Goal: Task Accomplishment & Management: Use online tool/utility

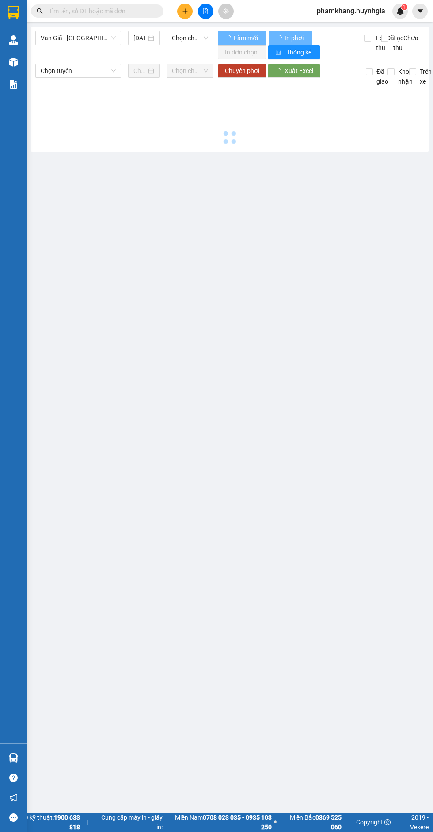
type input "[DATE]"
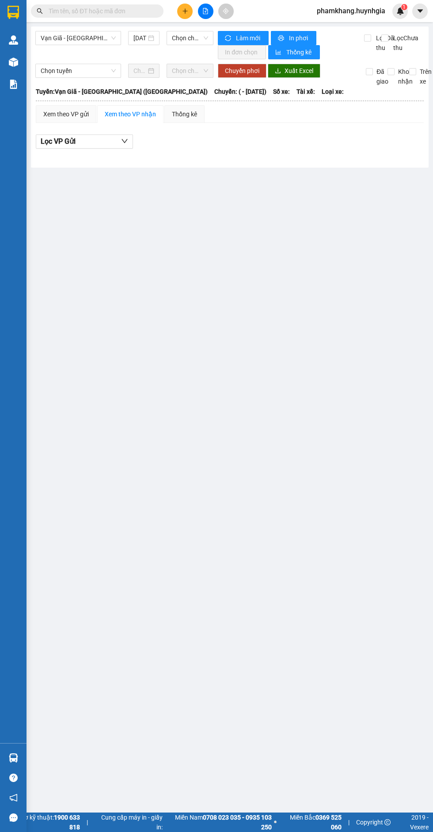
click at [80, 38] on span "Vạn Giã - [GEOGRAPHIC_DATA] ([GEOGRAPHIC_DATA])" at bounding box center [78, 37] width 75 height 13
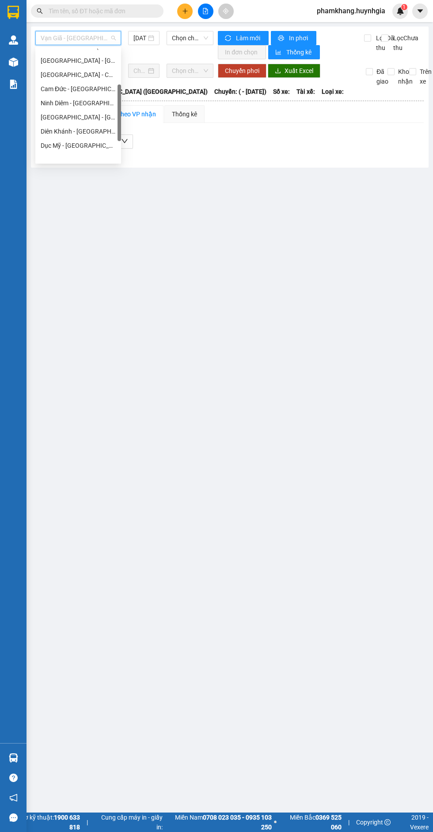
scroll to position [141, 0]
click at [61, 145] on div "[GEOGRAPHIC_DATA] - [GEOGRAPHIC_DATA] ([GEOGRAPHIC_DATA])" at bounding box center [78, 141] width 75 height 10
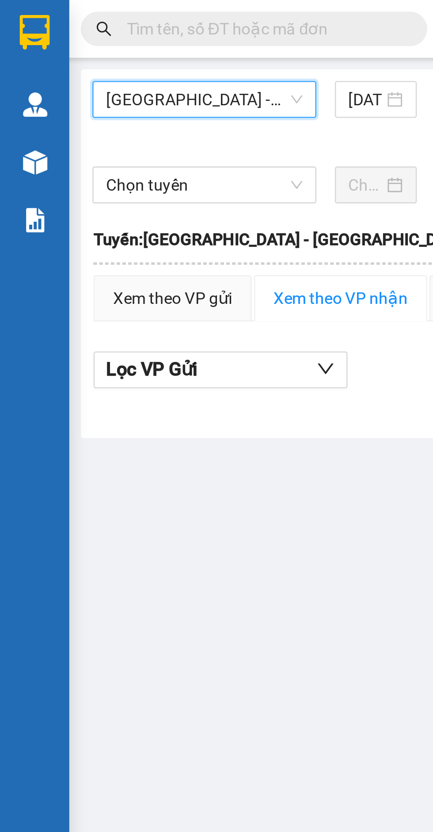
scroll to position [0, 2]
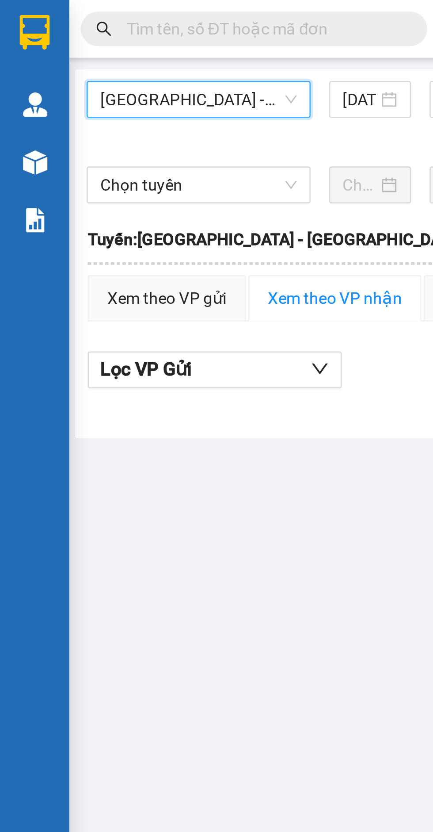
click at [138, 35] on input "[DATE]" at bounding box center [137, 38] width 13 height 10
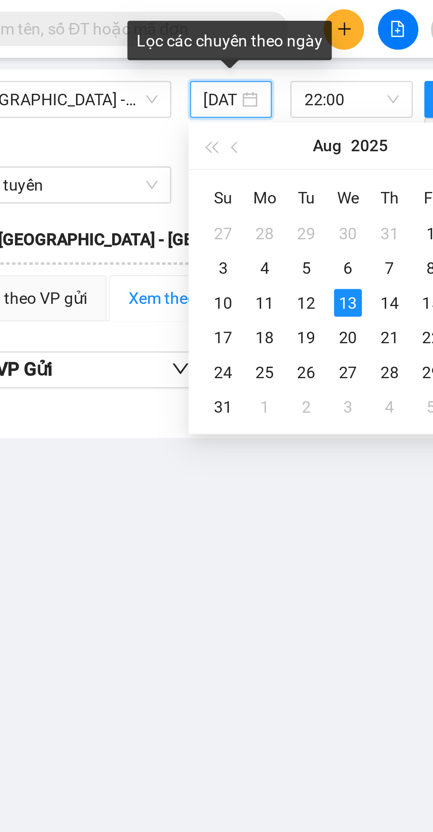
click at [171, 116] on div "12" at bounding box center [170, 116] width 11 height 11
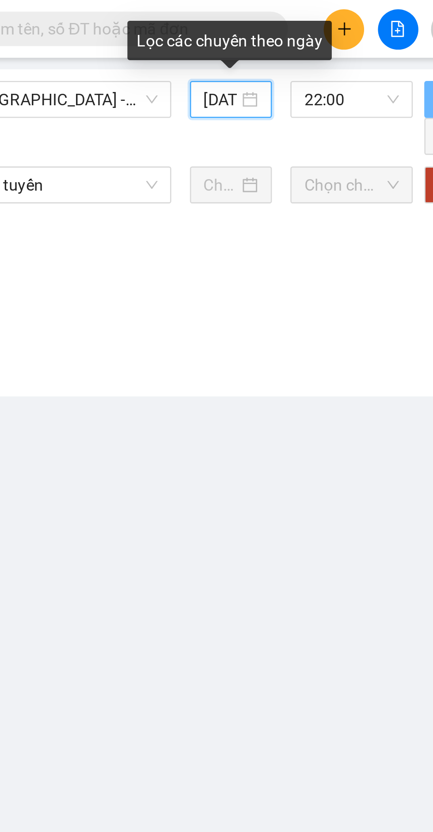
type input "[DATE]"
